Goal: Task Accomplishment & Management: Complete application form

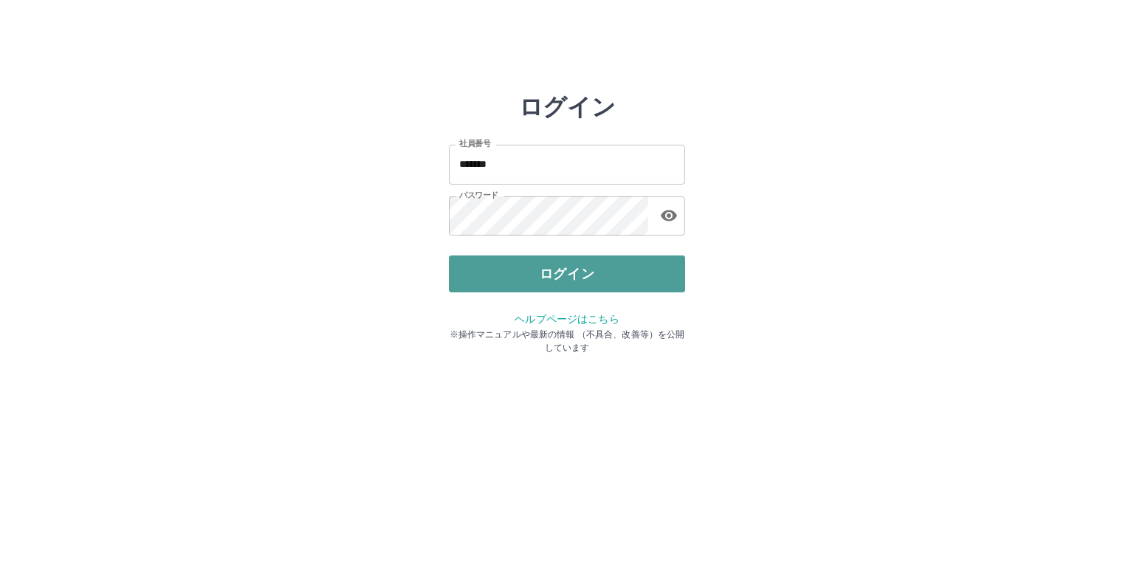
click at [620, 278] on button "ログイン" at bounding box center [567, 274] width 236 height 37
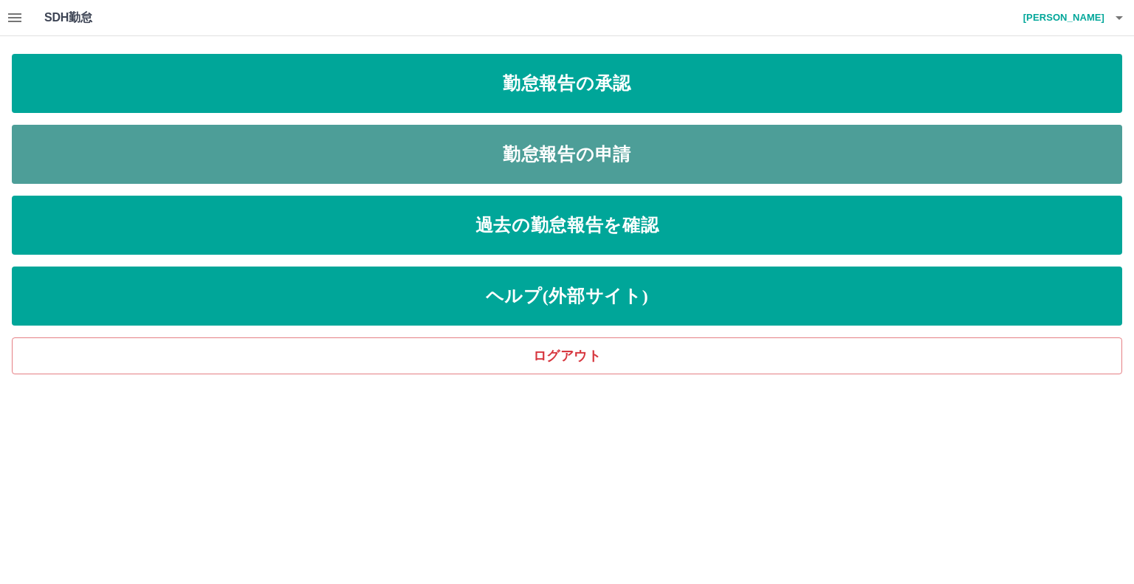
click at [458, 158] on link "勤怠報告の申請" at bounding box center [567, 154] width 1111 height 59
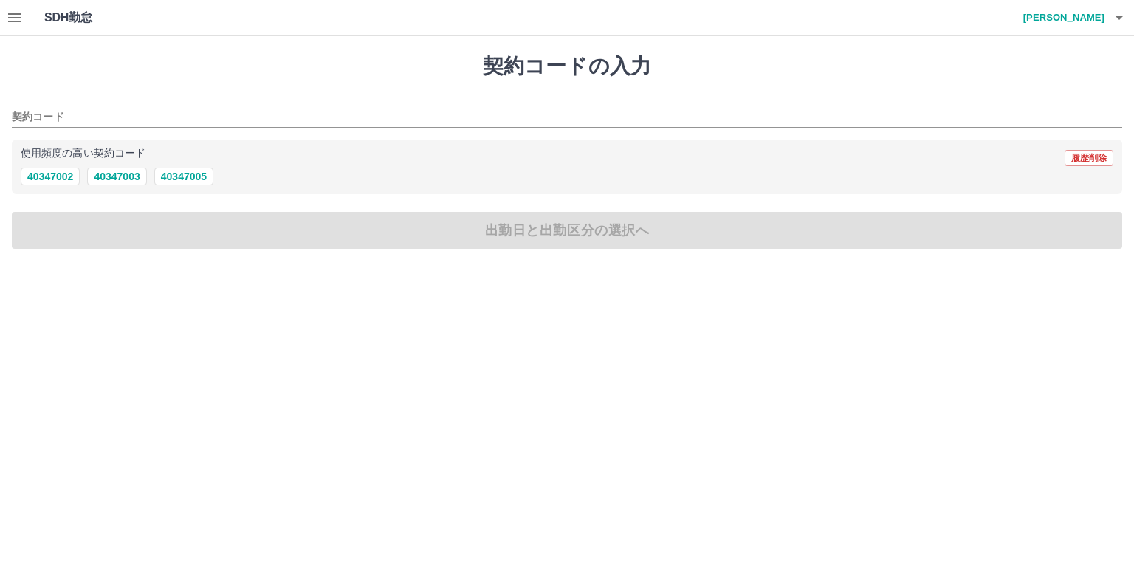
click at [131, 127] on div "契約コード 使用頻度の高い契約コード 履歴削除 40347002 40347003 40347005" at bounding box center [567, 146] width 1111 height 98
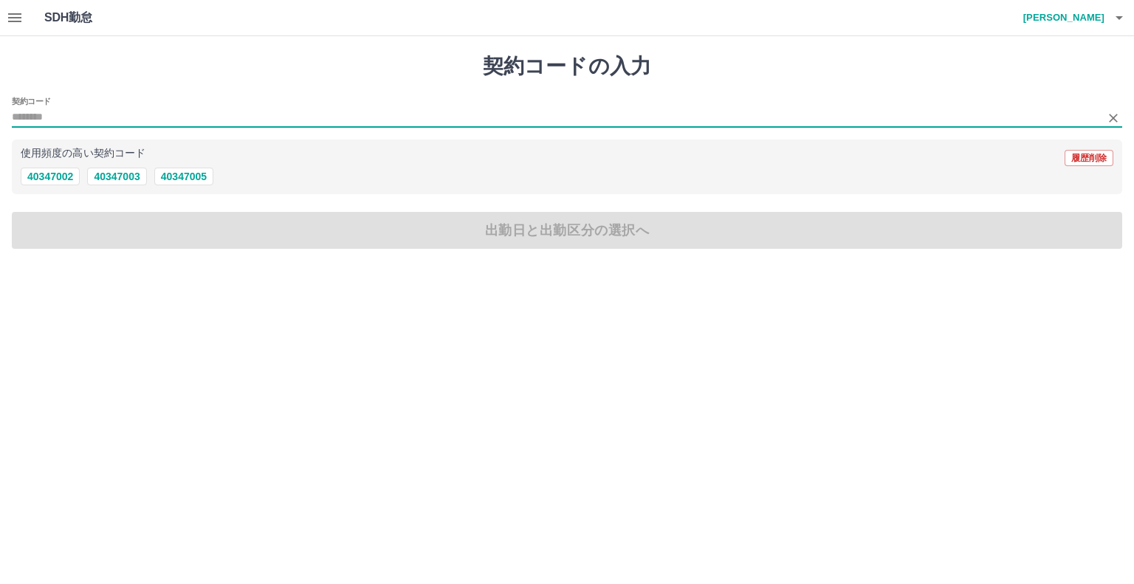
click at [136, 114] on input "契約コード" at bounding box center [556, 118] width 1089 height 18
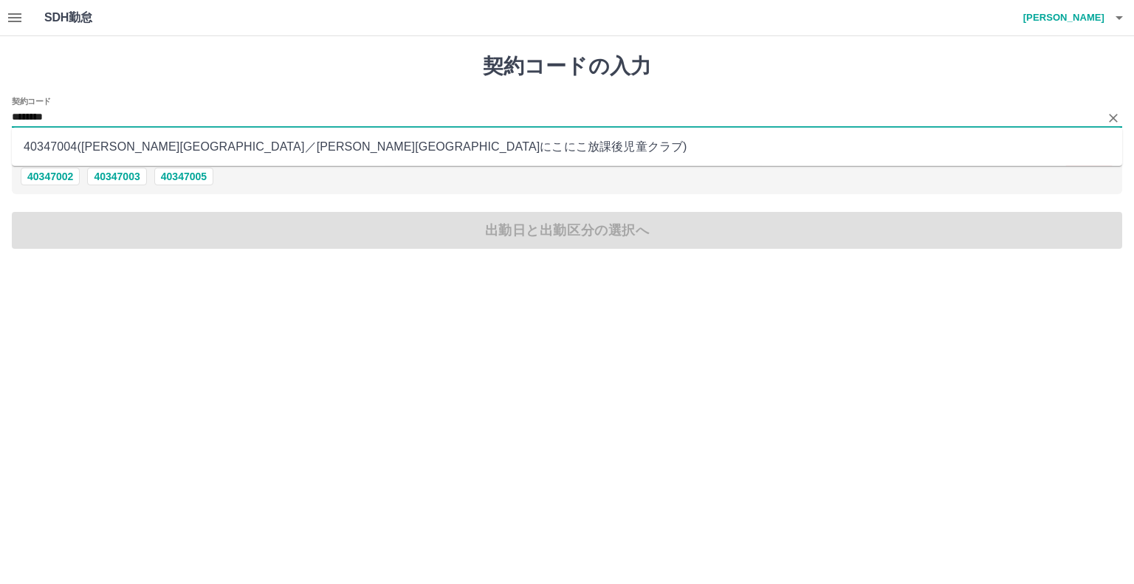
click at [253, 150] on li "40347004 ( [PERSON_NAME][GEOGRAPHIC_DATA] ／ [PERSON_NAME][GEOGRAPHIC_DATA]にこにこ放…" at bounding box center [567, 147] width 1111 height 27
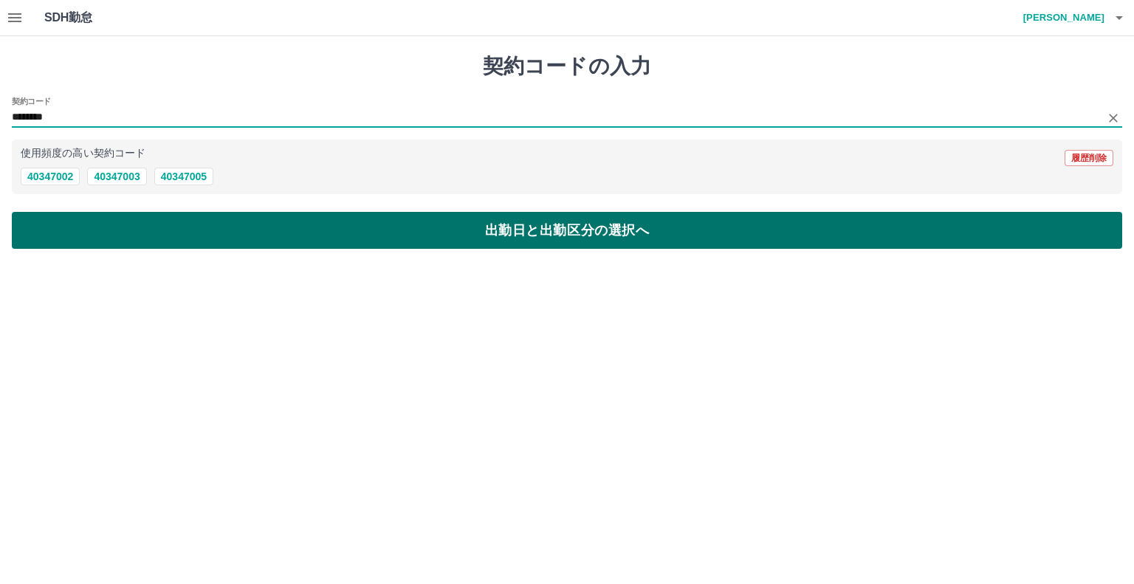
type input "********"
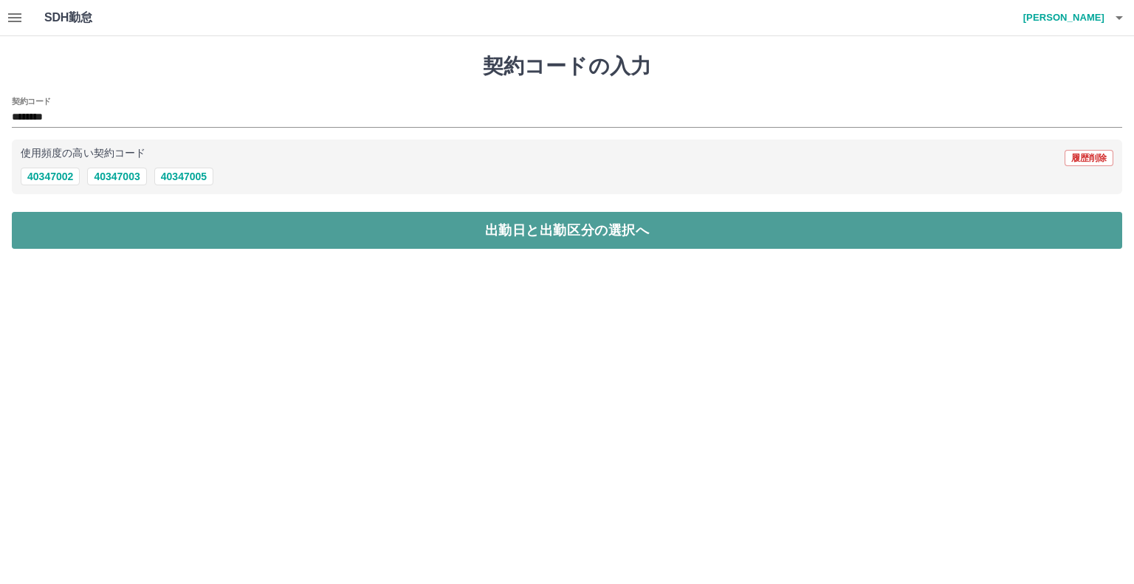
click at [348, 229] on button "出勤日と出勤区分の選択へ" at bounding box center [567, 230] width 1111 height 37
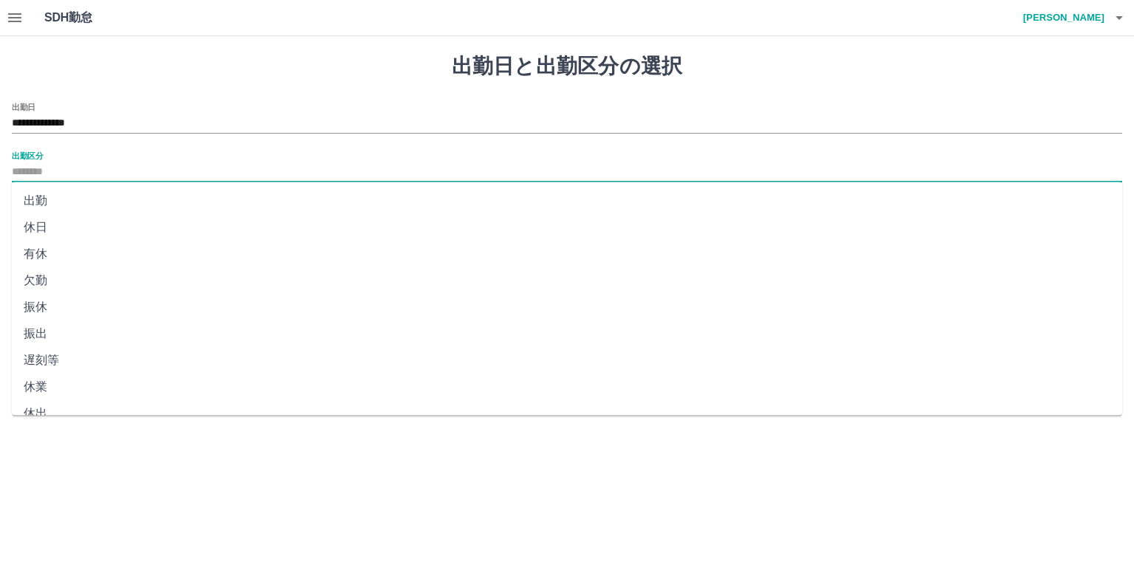
click at [169, 174] on input "出勤区分" at bounding box center [567, 172] width 1111 height 18
click at [185, 199] on li "出勤" at bounding box center [567, 201] width 1111 height 27
type input "**"
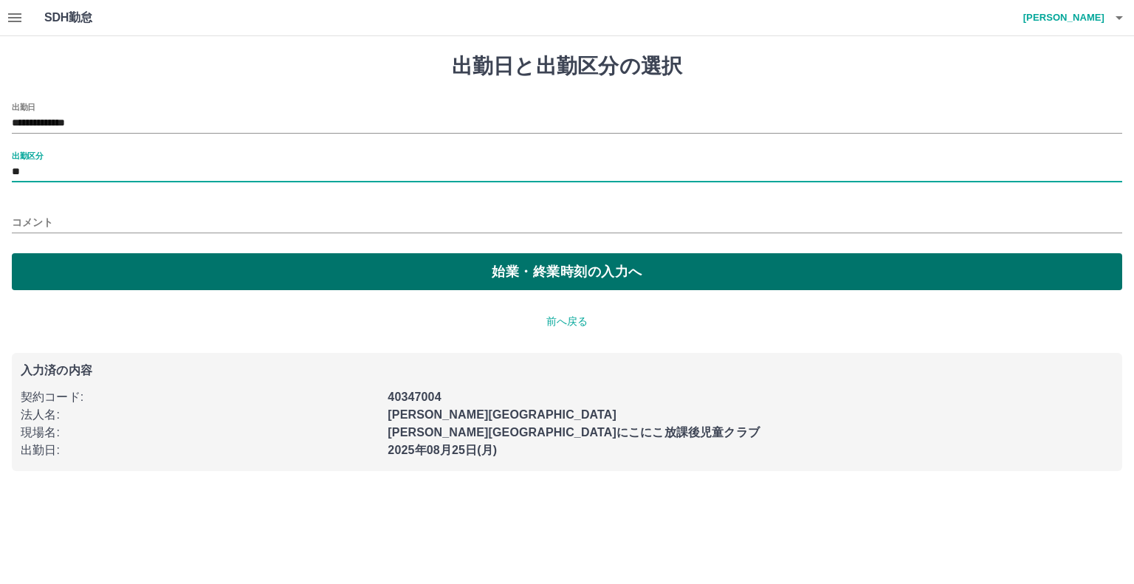
click at [262, 272] on button "始業・終業時刻の入力へ" at bounding box center [567, 271] width 1111 height 37
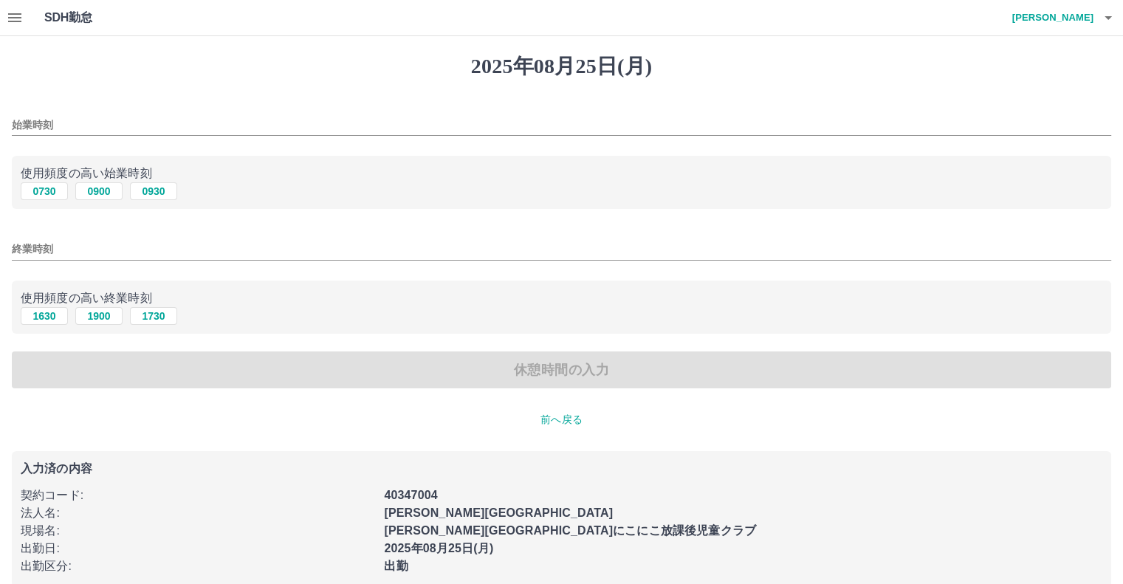
click at [124, 121] on input "始業時刻" at bounding box center [562, 124] width 1100 height 21
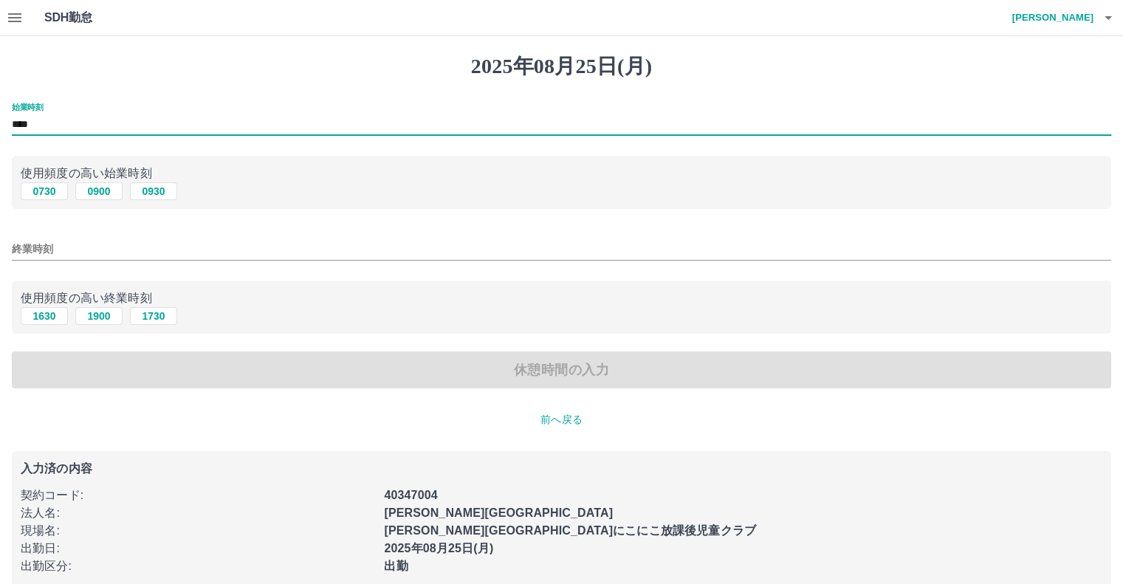
type input "****"
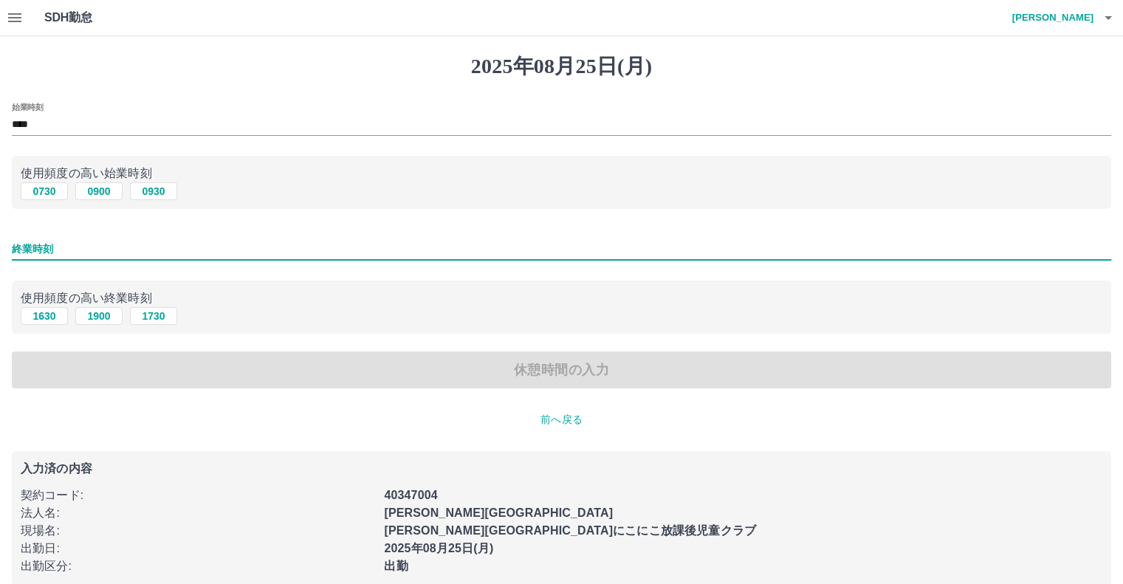
click at [172, 251] on input "終業時刻" at bounding box center [562, 249] width 1100 height 21
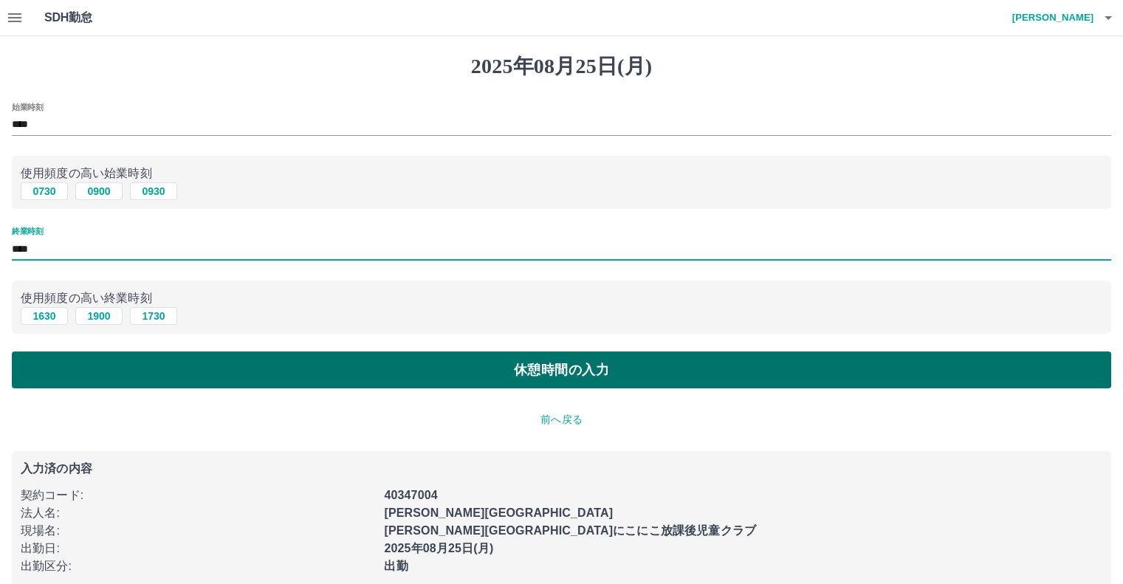
type input "****"
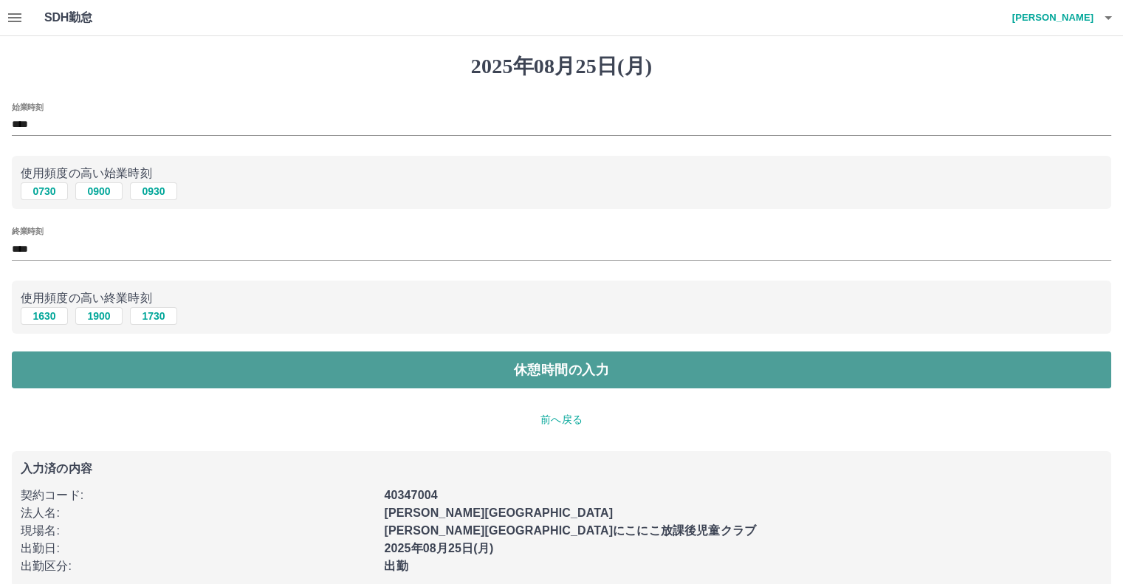
click at [443, 376] on button "休憩時間の入力" at bounding box center [562, 370] width 1100 height 37
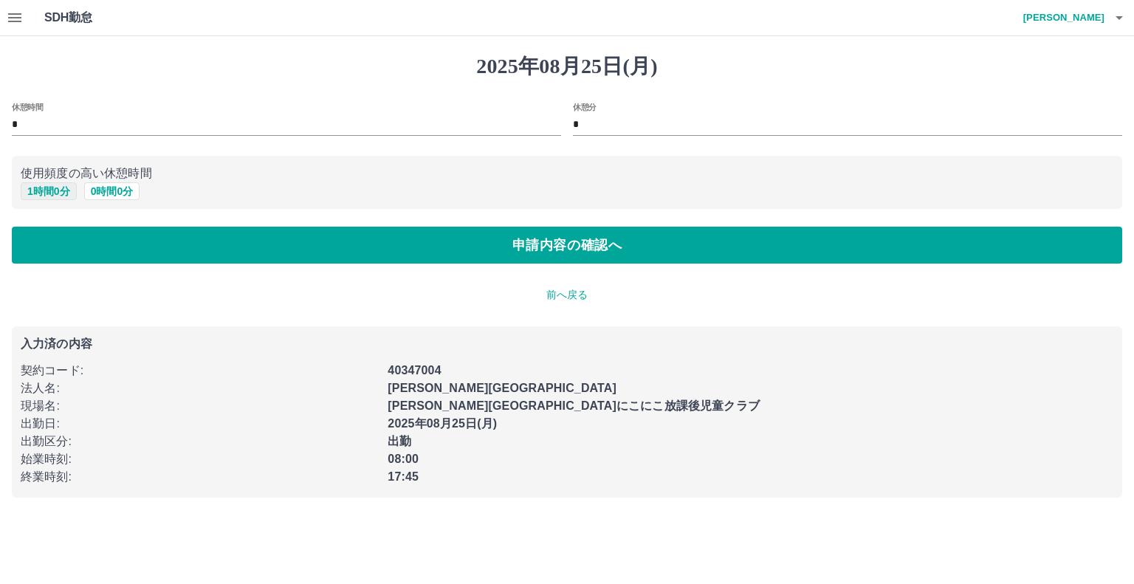
click at [53, 193] on button "1 時間 0 分" at bounding box center [49, 191] width 56 height 18
type input "*"
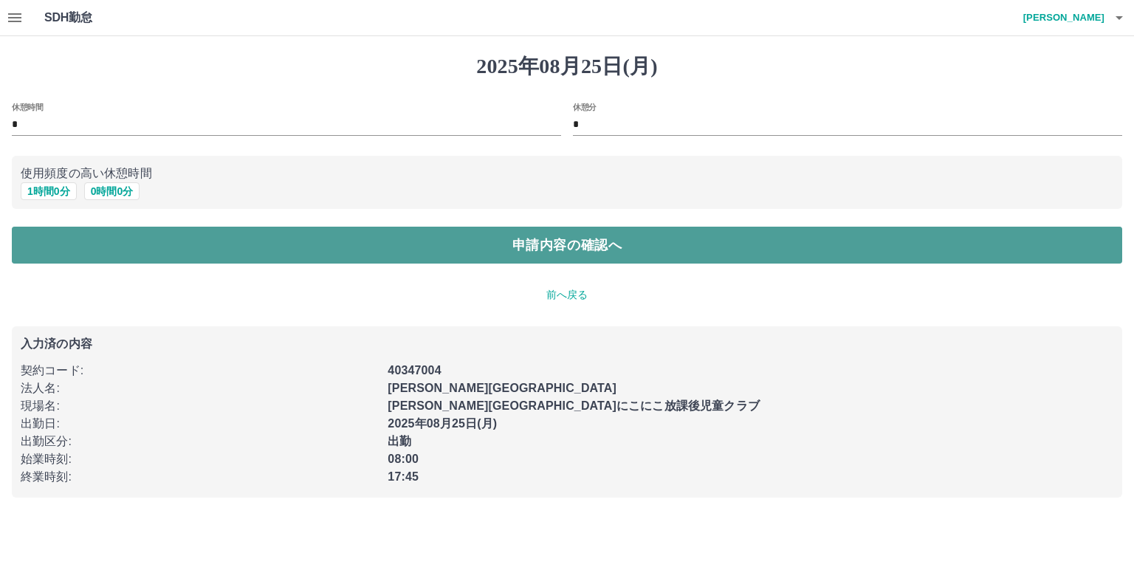
click at [298, 253] on button "申請内容の確認へ" at bounding box center [567, 245] width 1111 height 37
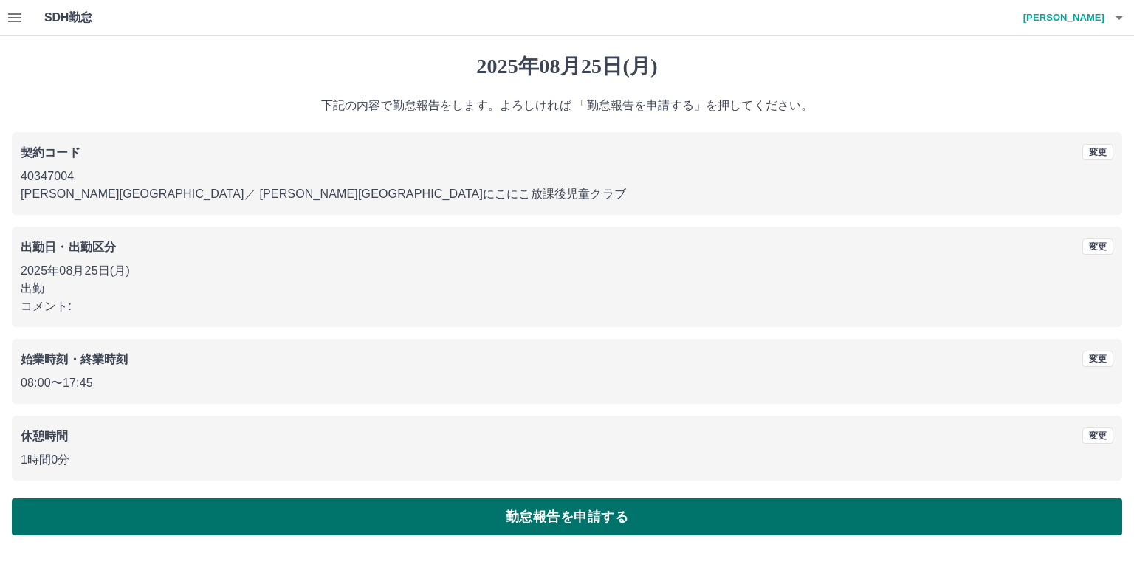
click at [544, 521] on button "勤怠報告を申請する" at bounding box center [567, 516] width 1111 height 37
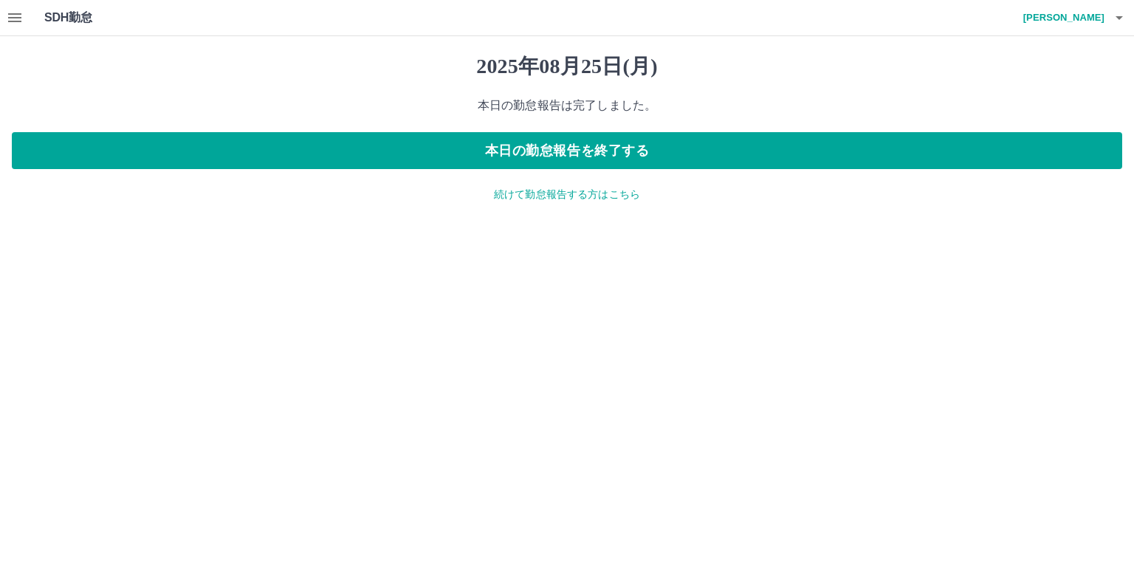
click at [554, 193] on p "続けて勤怠報告する方はこちら" at bounding box center [567, 195] width 1111 height 16
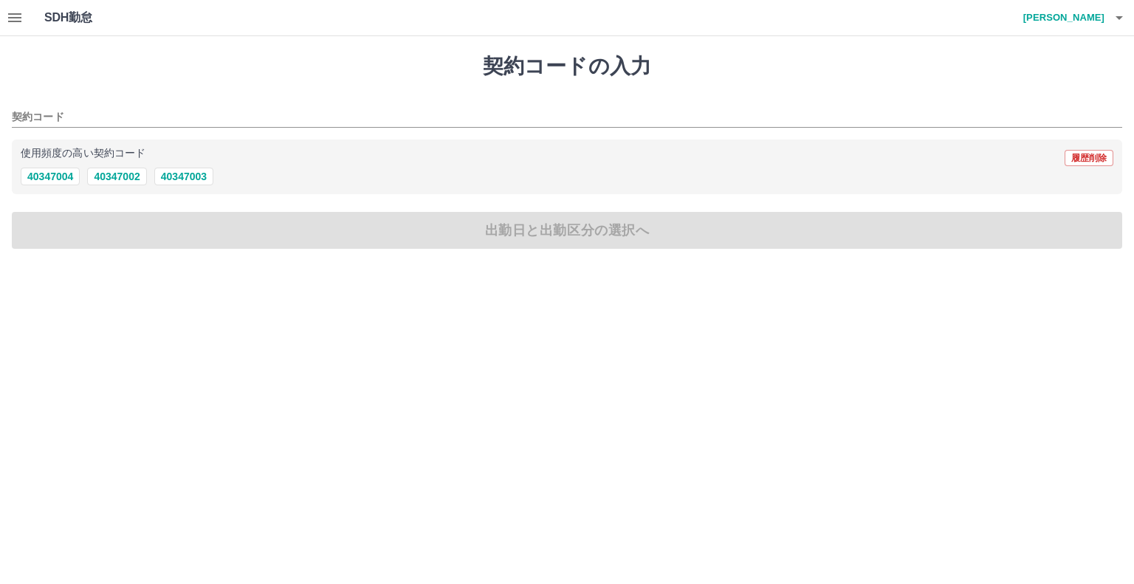
click at [21, 19] on icon "button" at bounding box center [15, 18] width 18 height 18
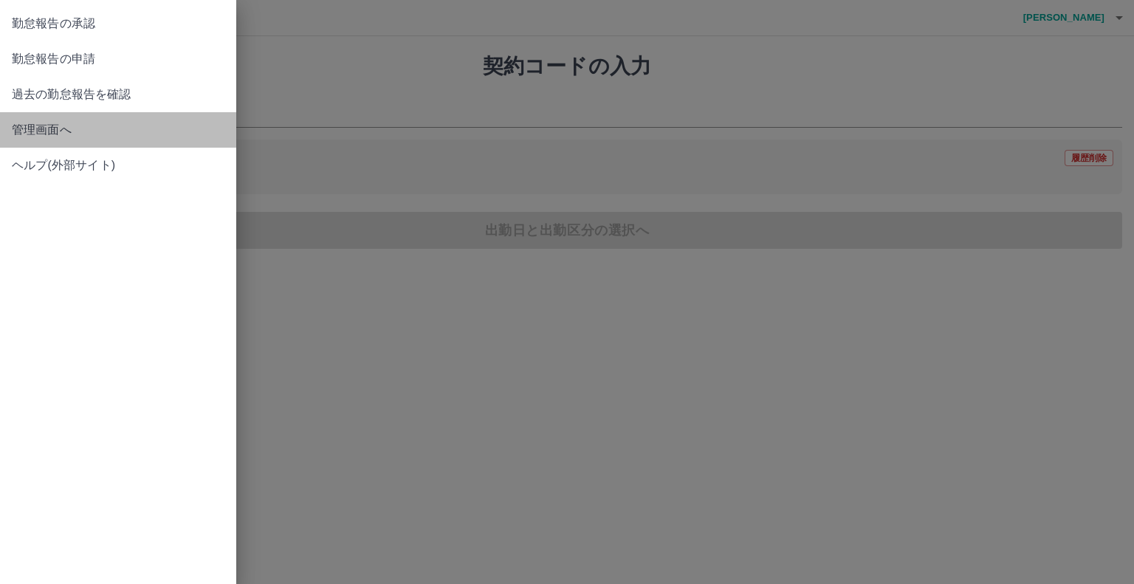
click at [95, 126] on span "管理画面へ" at bounding box center [118, 130] width 213 height 18
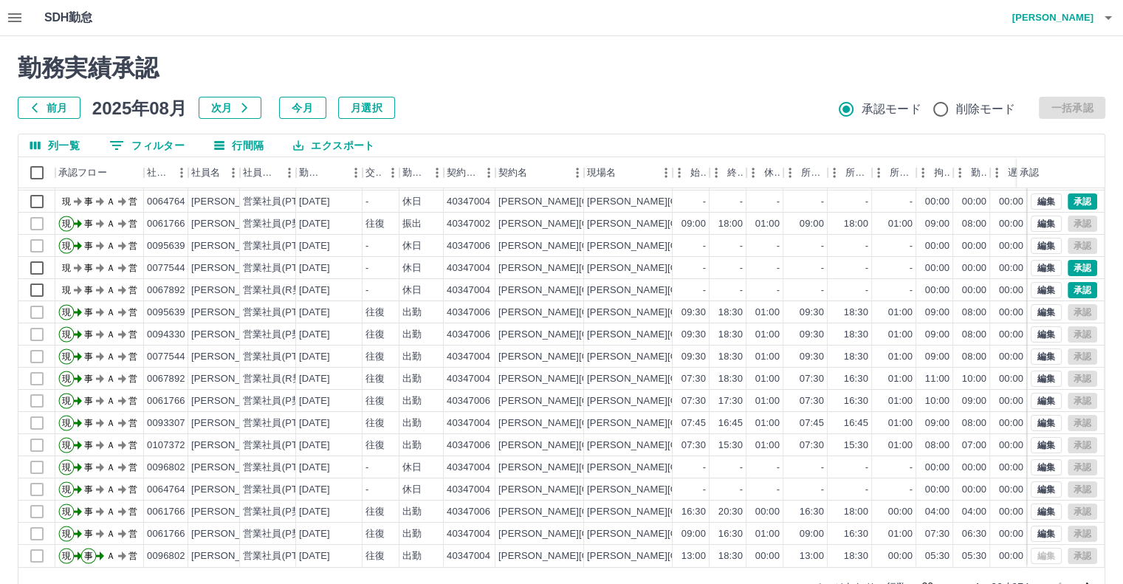
scroll to position [40, 0]
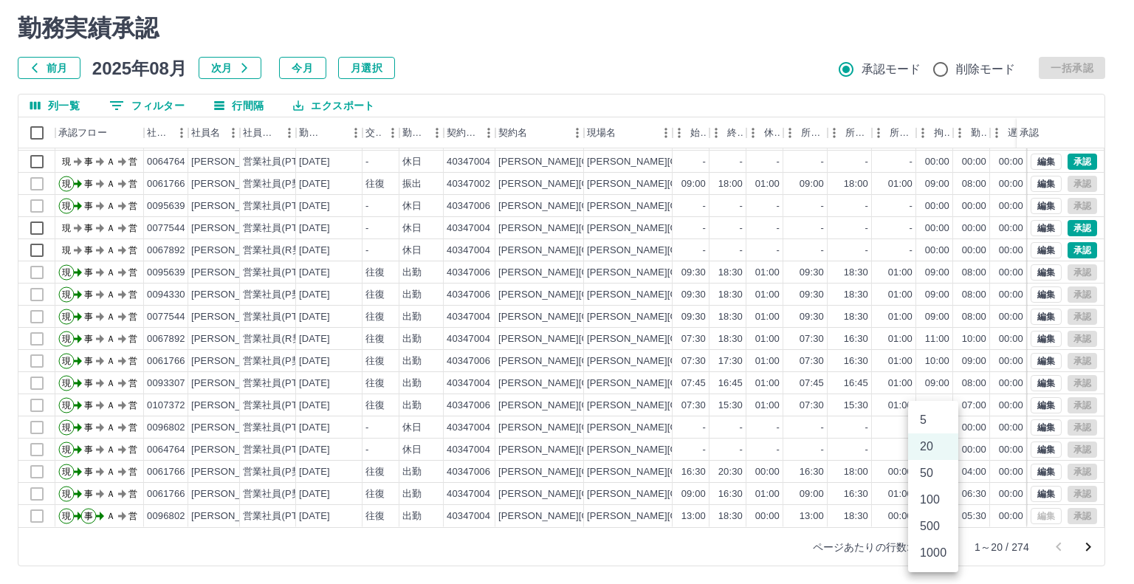
click at [937, 551] on body "SDH勤怠 [PERSON_NAME]実績承認 前月 [DATE] 次月 今月 月選択 承認モード 削除モード 一括承認 列一覧 0 フィルター 行間隔 エク…" at bounding box center [567, 272] width 1134 height 624
click at [936, 525] on li "500" at bounding box center [933, 526] width 50 height 27
type input "***"
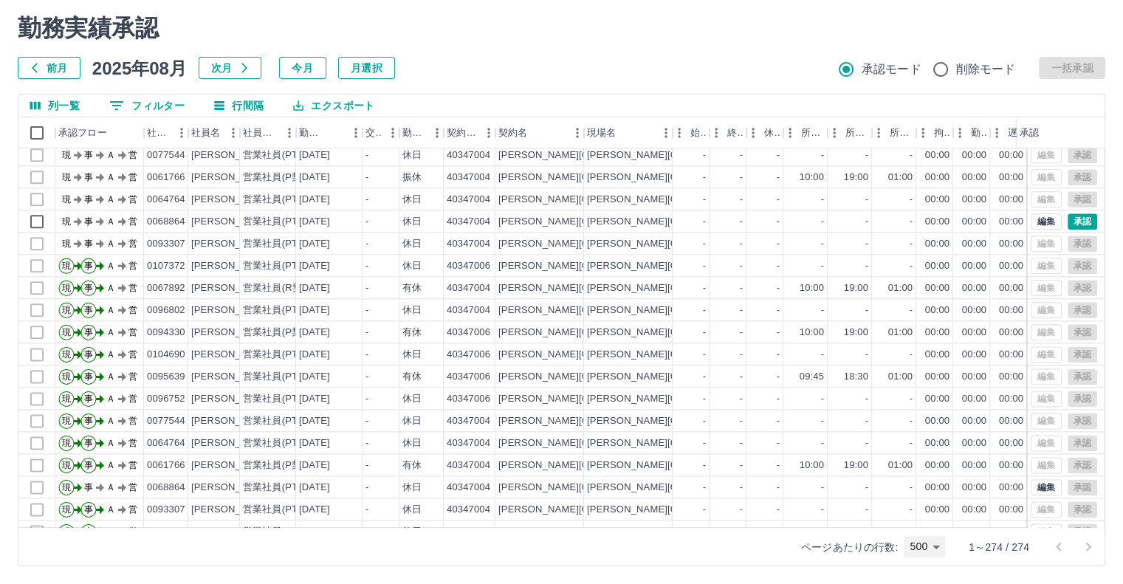
scroll to position [1846, 0]
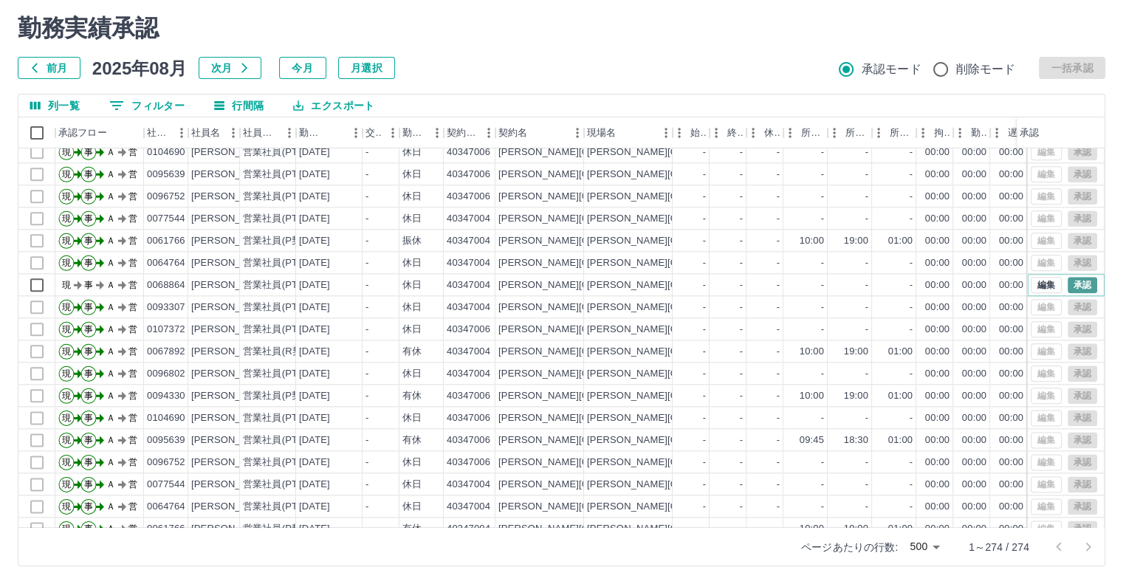
click at [1076, 281] on button "承認" at bounding box center [1083, 285] width 30 height 16
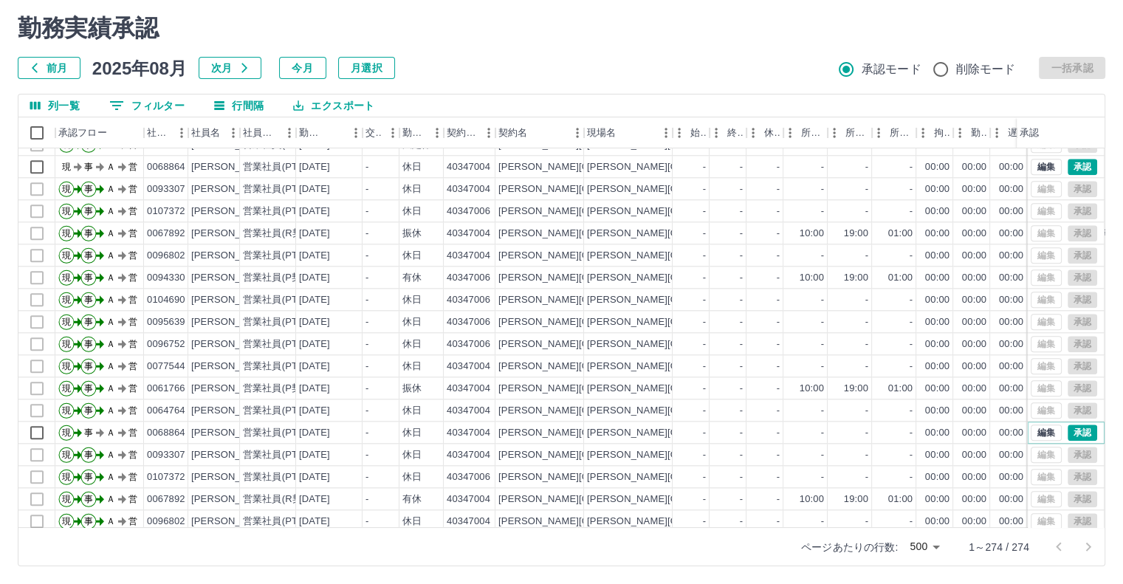
scroll to position [1625, 0]
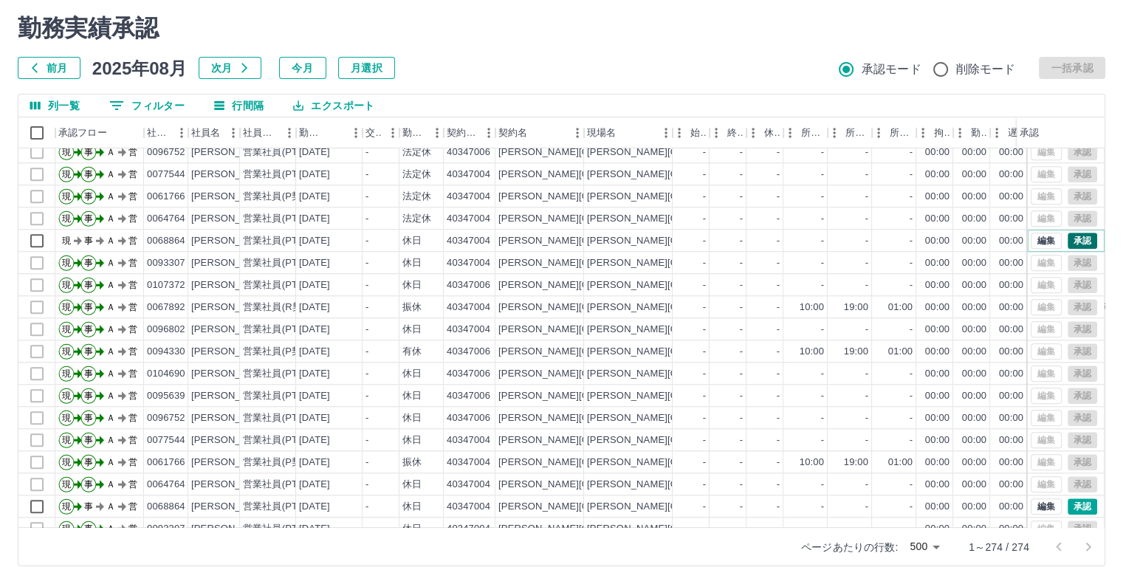
click at [1068, 238] on button "承認" at bounding box center [1083, 241] width 30 height 16
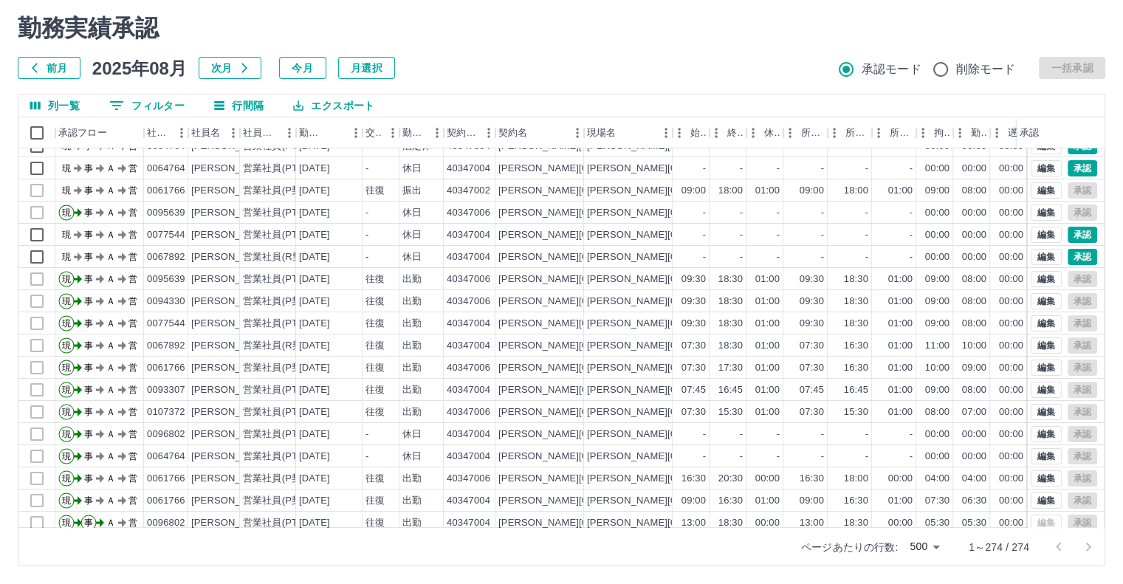
scroll to position [0, 0]
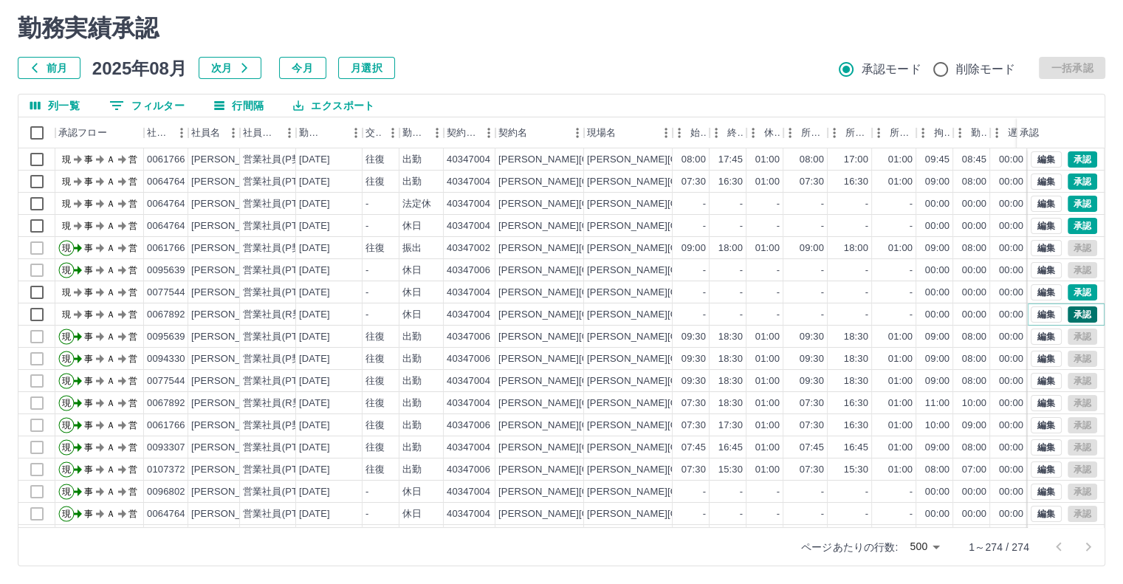
click at [1068, 314] on button "承認" at bounding box center [1083, 314] width 30 height 16
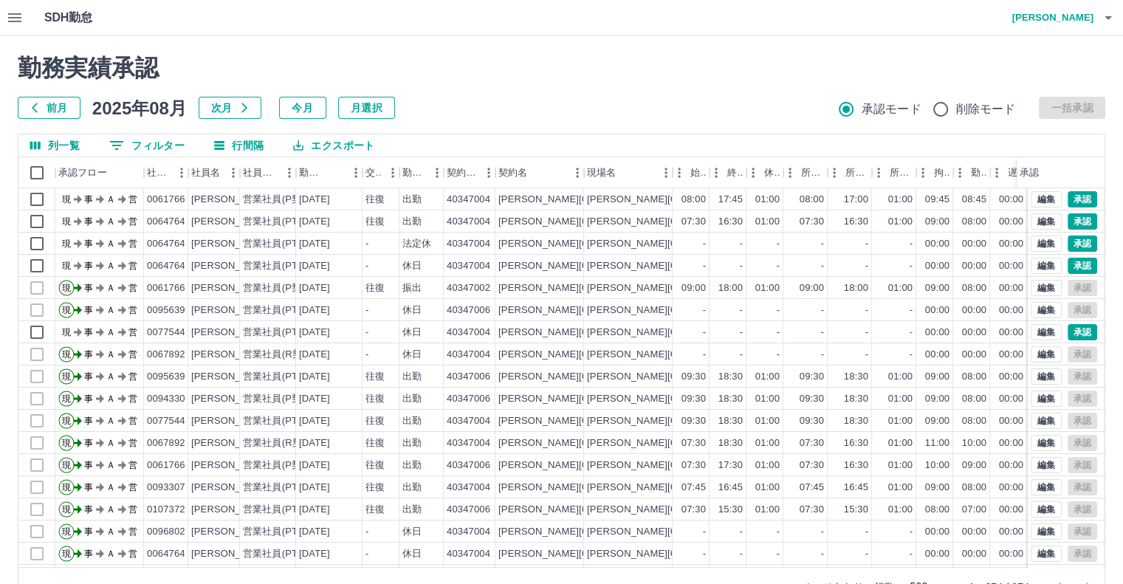
click at [15, 29] on button "button" at bounding box center [15, 17] width 30 height 35
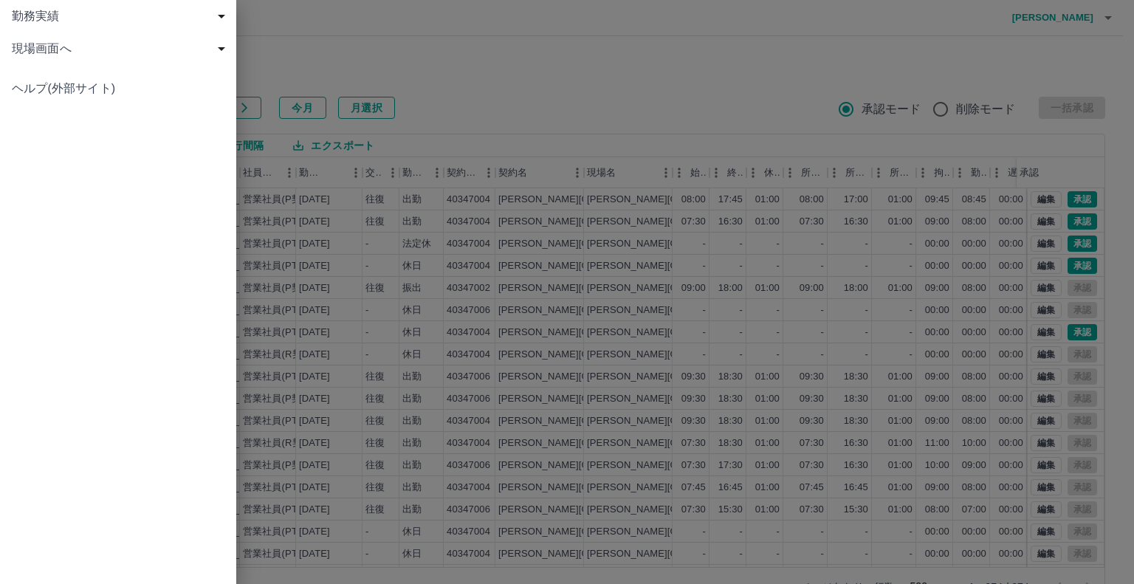
click at [38, 58] on div "現場画面へ" at bounding box center [118, 48] width 236 height 32
click at [60, 81] on span "現場画面へ" at bounding box center [126, 81] width 198 height 18
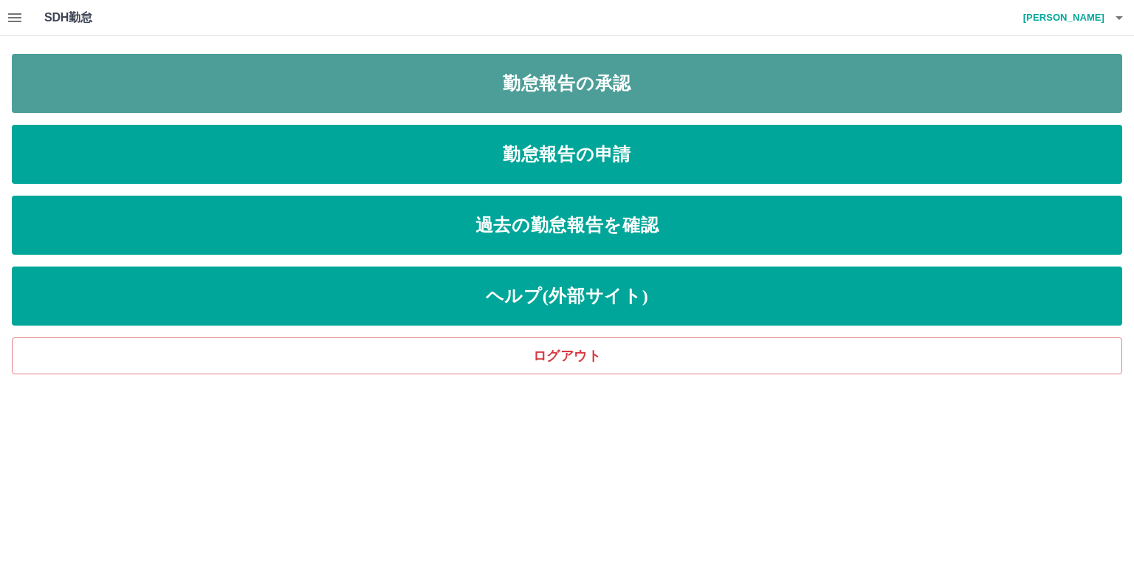
click at [679, 86] on link "勤怠報告の承認" at bounding box center [567, 83] width 1111 height 59
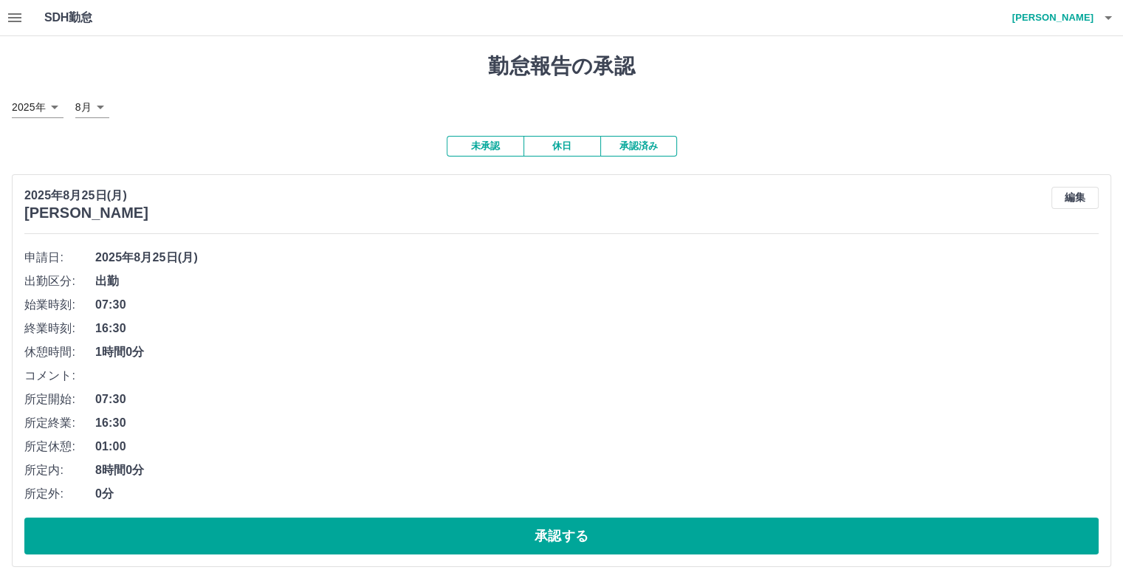
click at [0, 26] on div "SDH勤怠 [PERSON_NAME]" at bounding box center [561, 18] width 1123 height 36
click at [23, 22] on icon "button" at bounding box center [15, 18] width 18 height 18
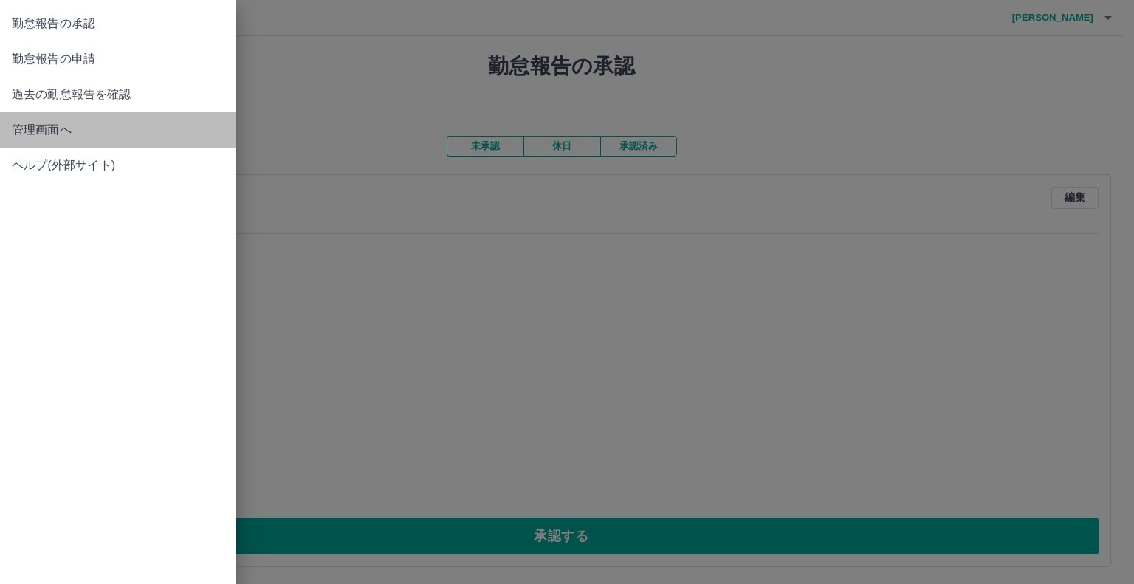
click at [61, 129] on span "管理画面へ" at bounding box center [118, 130] width 213 height 18
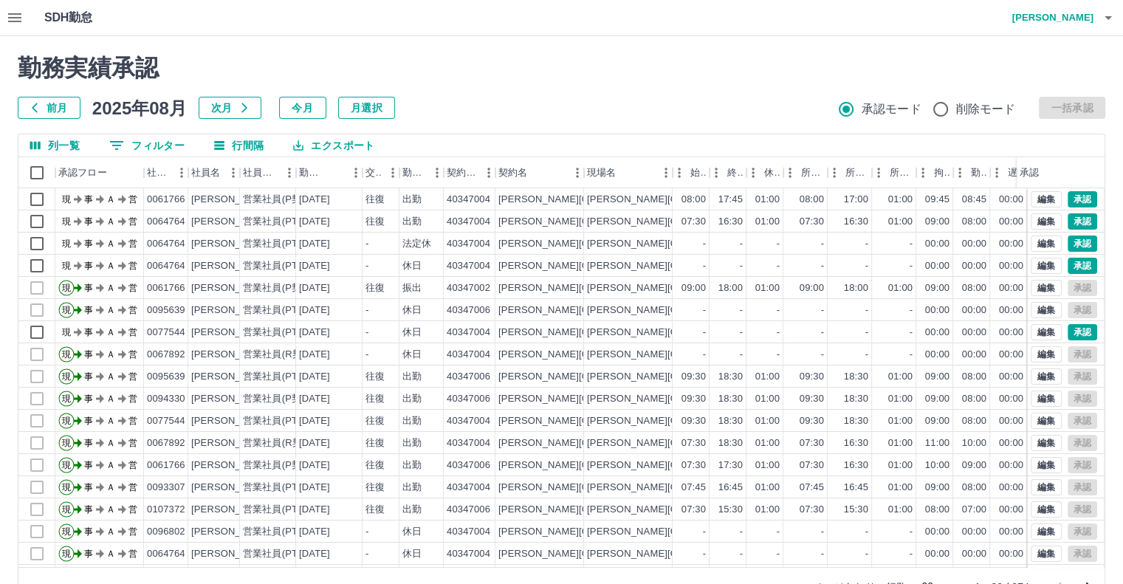
click at [15, 16] on div "SDH勤怠 [PERSON_NAME]実績承認 前月 [DATE] 次月 今月 月選択 承認モード 削除モード 一括承認 列一覧 0 フィルター 行間隔 エク…" at bounding box center [561, 312] width 1123 height 624
click at [15, 16] on icon "button" at bounding box center [15, 18] width 18 height 18
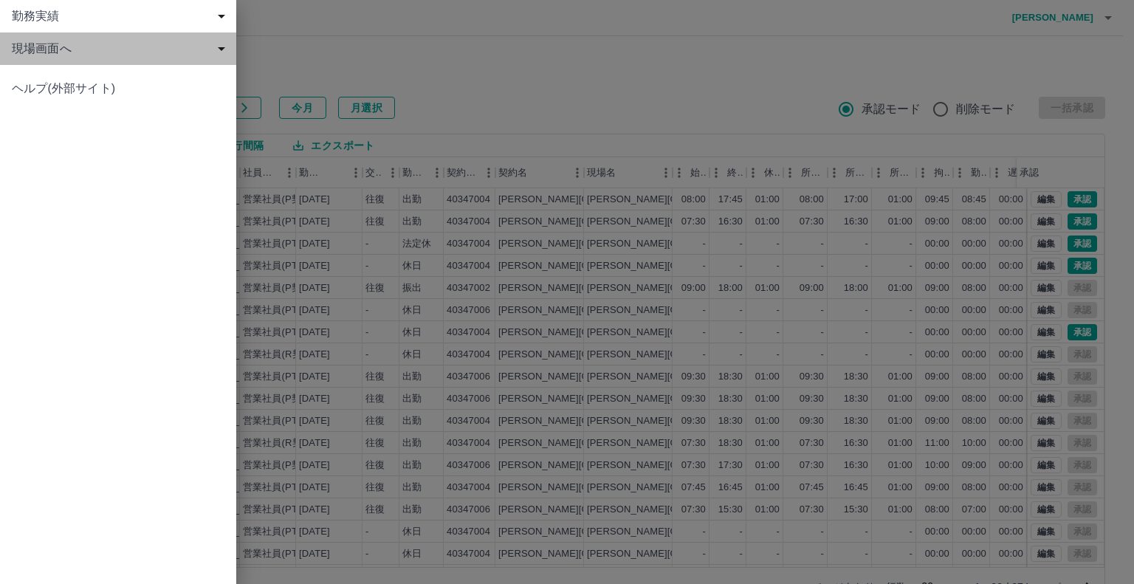
click at [88, 58] on div "現場画面へ" at bounding box center [118, 48] width 236 height 32
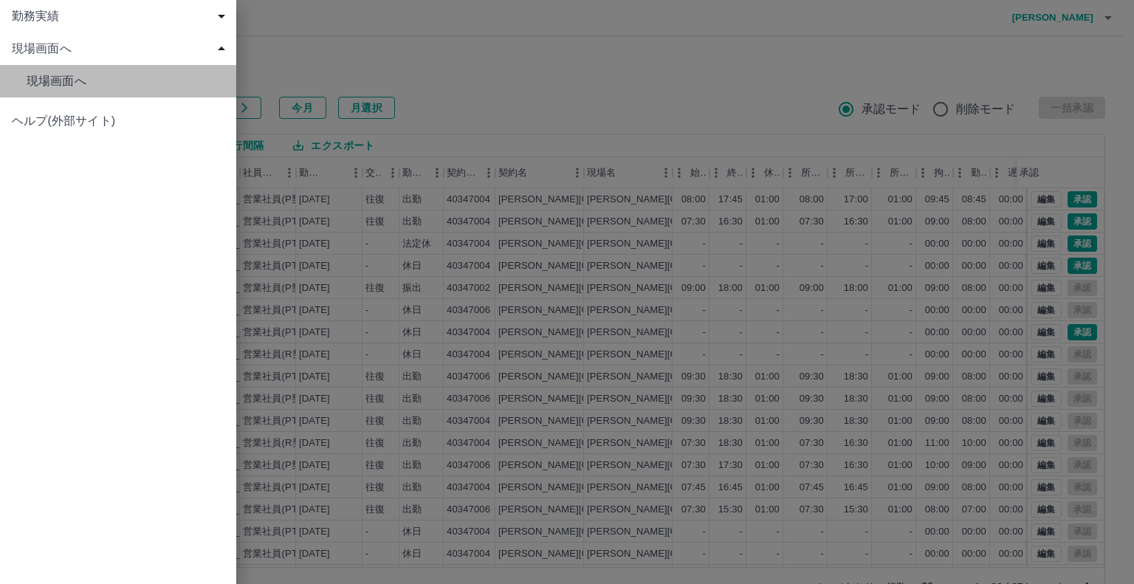
click at [104, 78] on span "現場画面へ" at bounding box center [126, 81] width 198 height 18
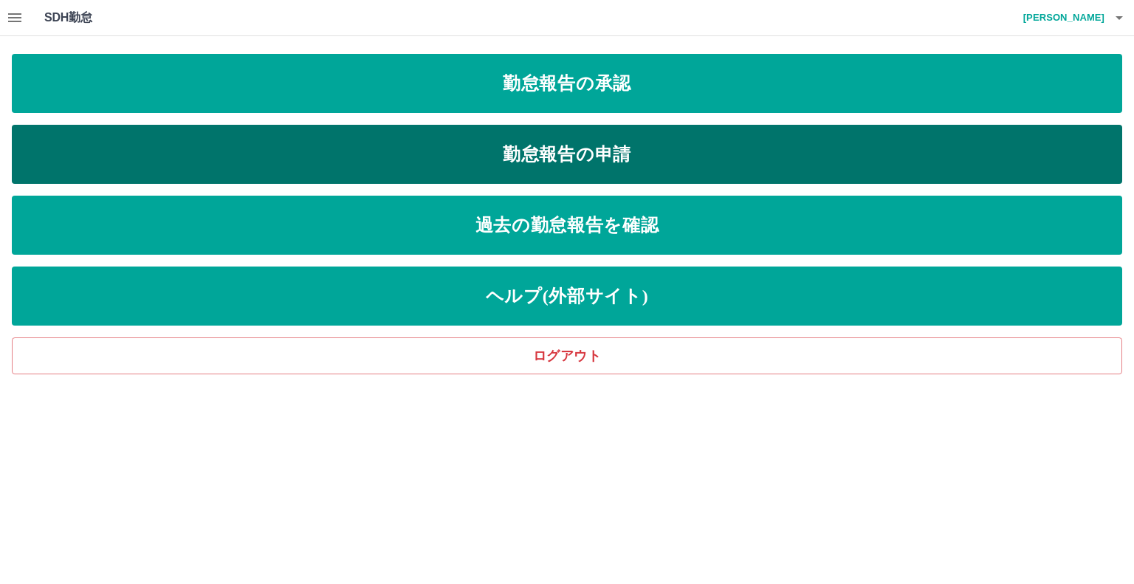
click at [544, 159] on link "勤怠報告の申請" at bounding box center [567, 154] width 1111 height 59
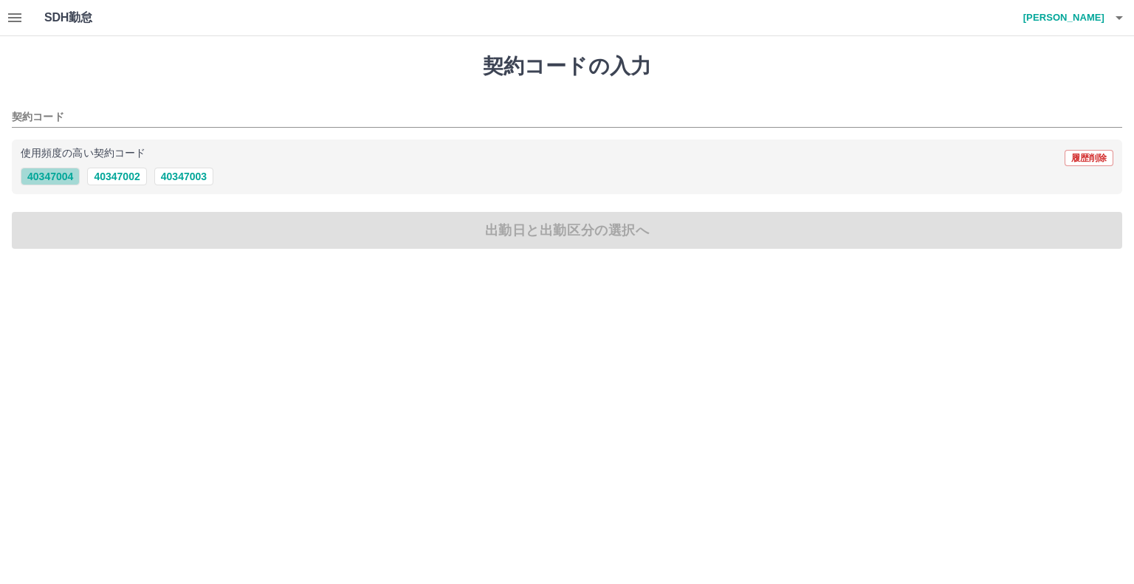
click at [64, 174] on button "40347004" at bounding box center [50, 177] width 59 height 18
type input "********"
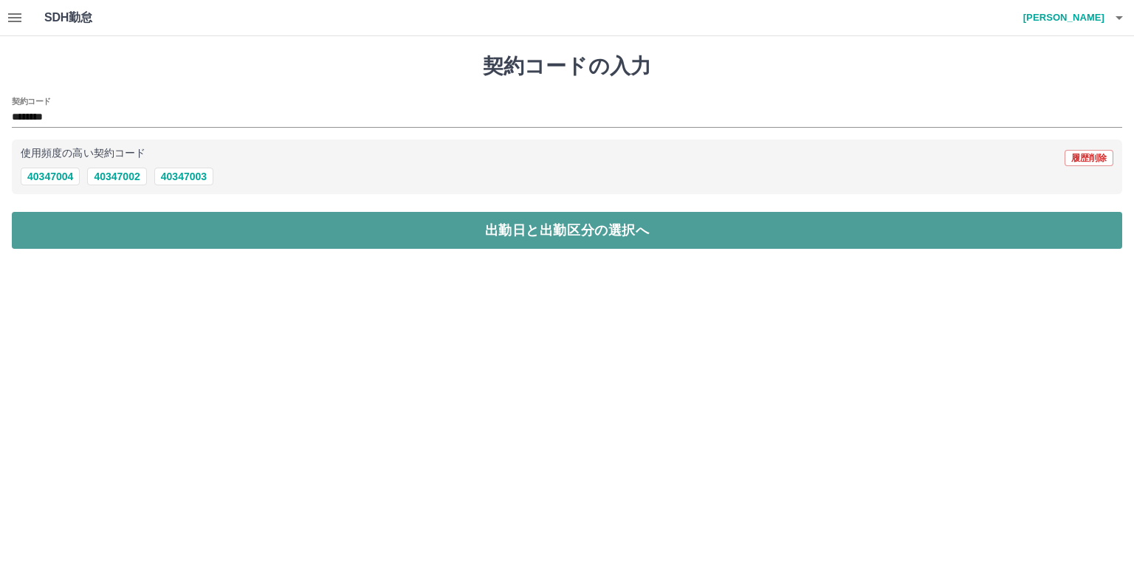
click at [177, 236] on button "出勤日と出勤区分の選択へ" at bounding box center [567, 230] width 1111 height 37
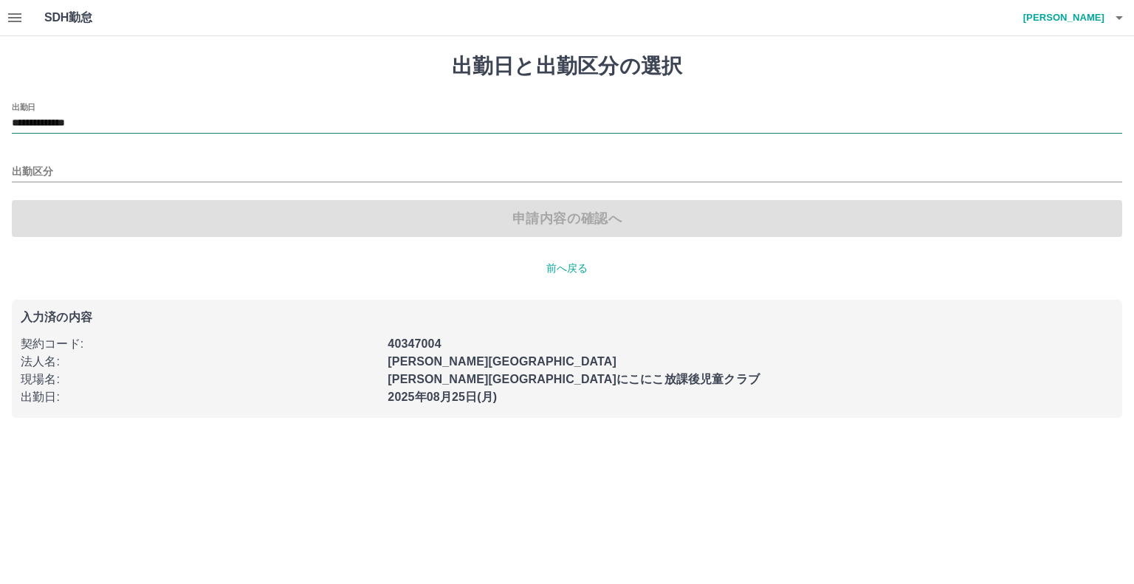
click at [145, 119] on input "**********" at bounding box center [567, 123] width 1111 height 18
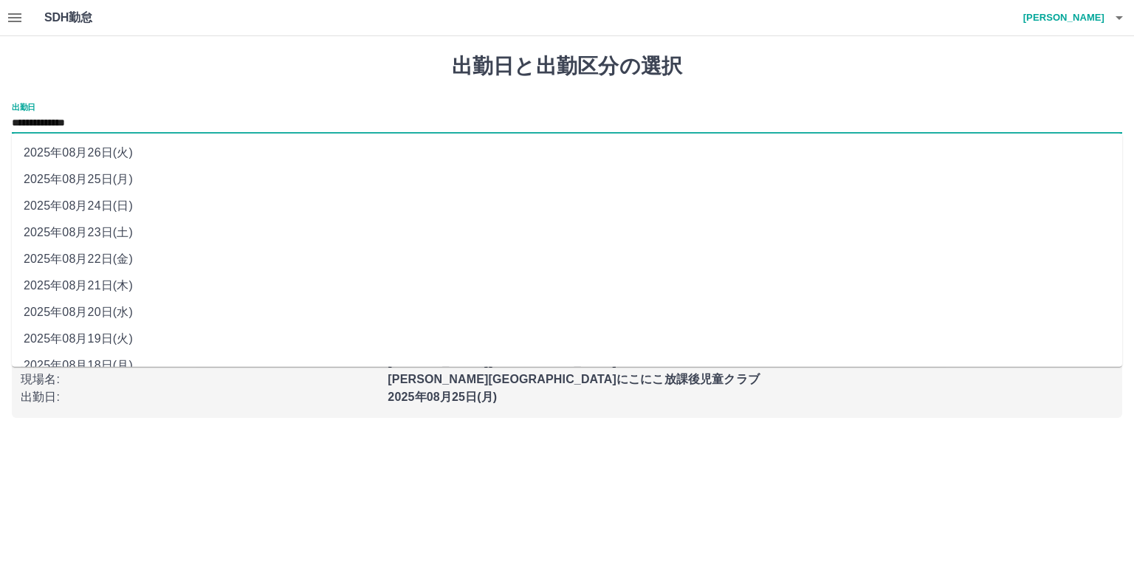
click at [154, 212] on li "2025年08月24日(日)" at bounding box center [567, 206] width 1111 height 27
type input "**********"
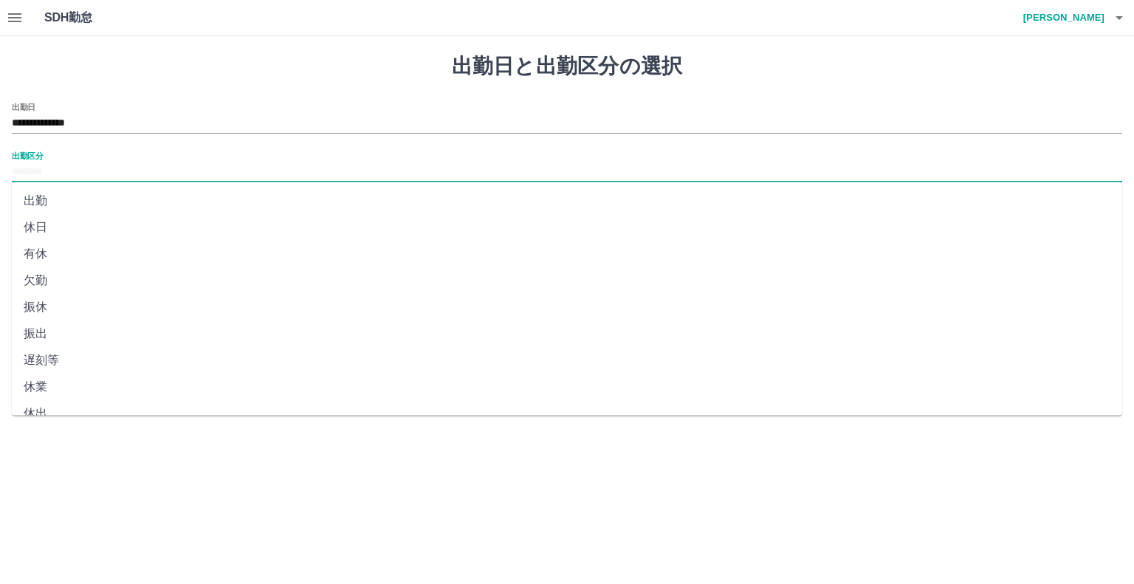
click at [149, 176] on input "出勤区分" at bounding box center [567, 172] width 1111 height 18
click at [163, 375] on li "法定休" at bounding box center [567, 370] width 1111 height 27
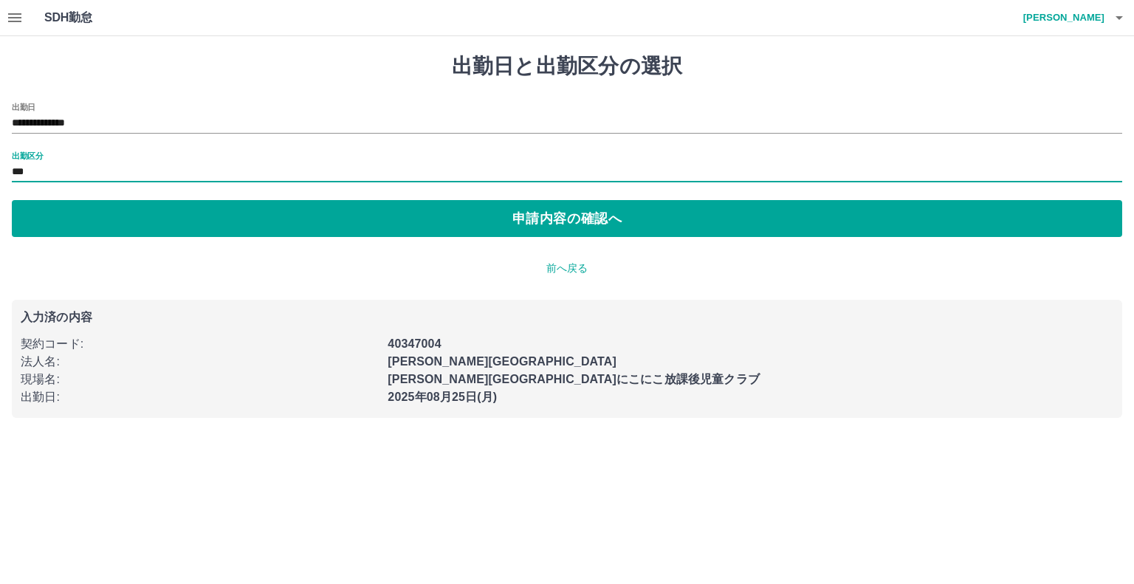
type input "***"
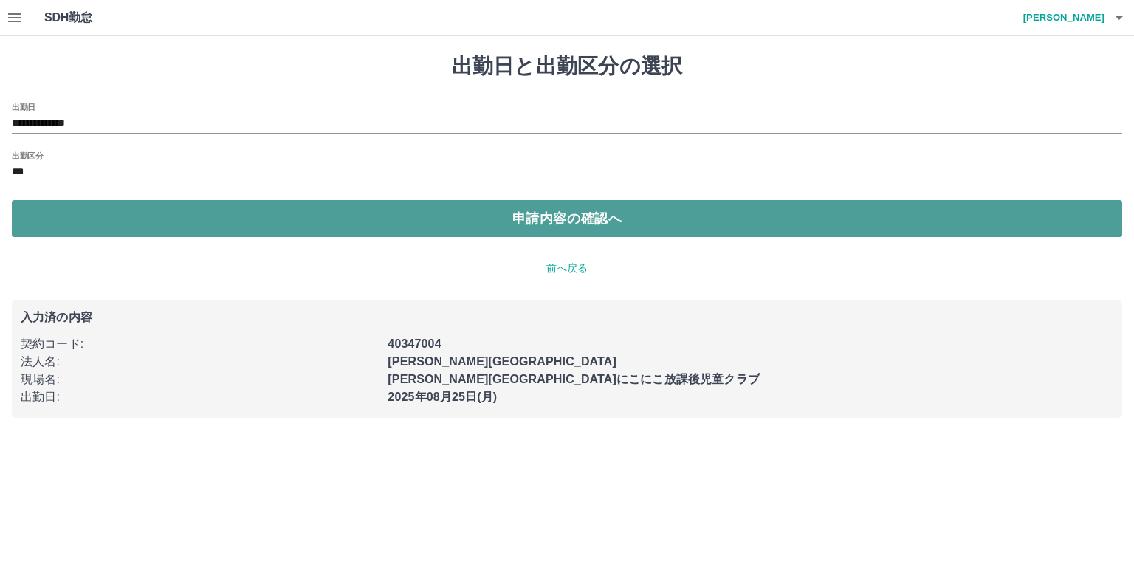
click at [287, 233] on button "申請内容の確認へ" at bounding box center [567, 218] width 1111 height 37
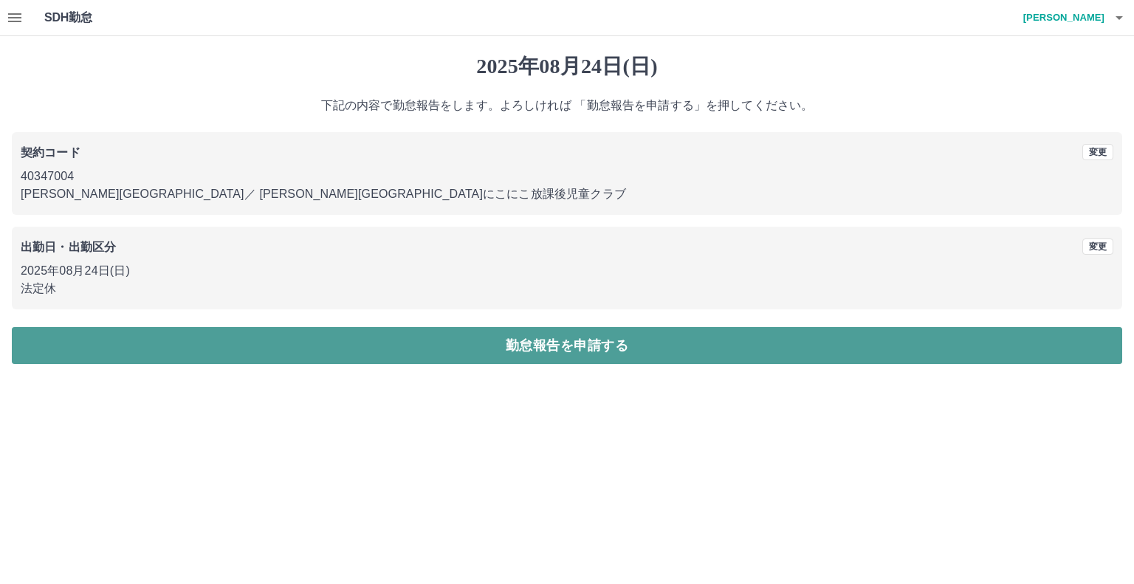
click at [493, 346] on button "勤怠報告を申請する" at bounding box center [567, 345] width 1111 height 37
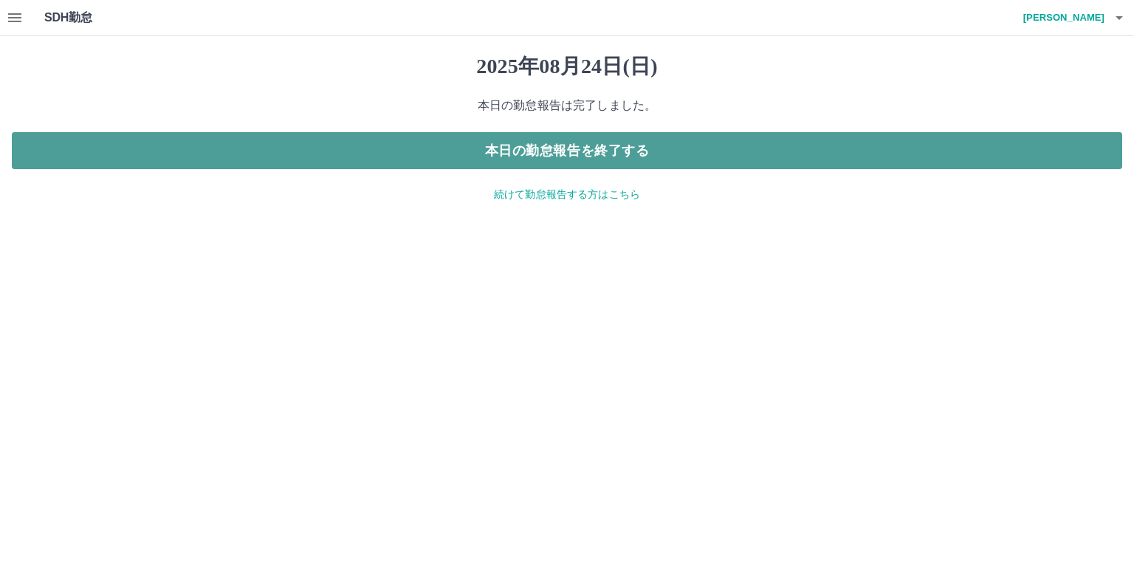
click at [674, 137] on button "本日の勤怠報告を終了する" at bounding box center [567, 150] width 1111 height 37
